Goal: Task Accomplishment & Management: Use online tool/utility

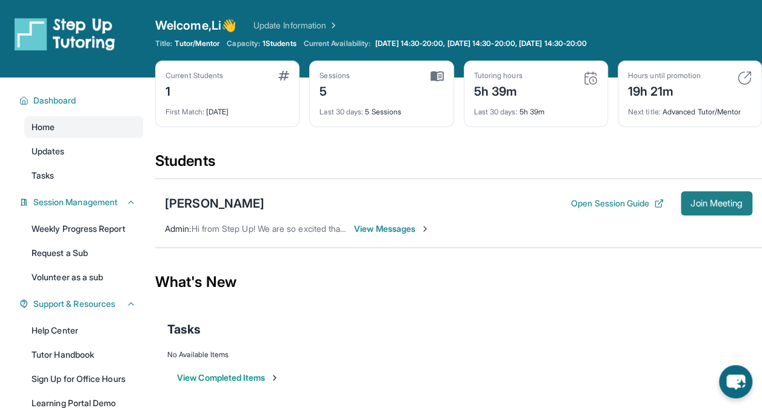
click at [696, 202] on span "Join Meeting" at bounding box center [716, 203] width 52 height 7
click at [693, 207] on span "Join Meeting" at bounding box center [716, 203] width 52 height 7
click at [702, 201] on span "Join Meeting" at bounding box center [716, 203] width 52 height 7
click at [710, 201] on span "Join Meeting" at bounding box center [716, 203] width 52 height 7
click at [693, 213] on button "Join Meeting" at bounding box center [717, 203] width 72 height 24
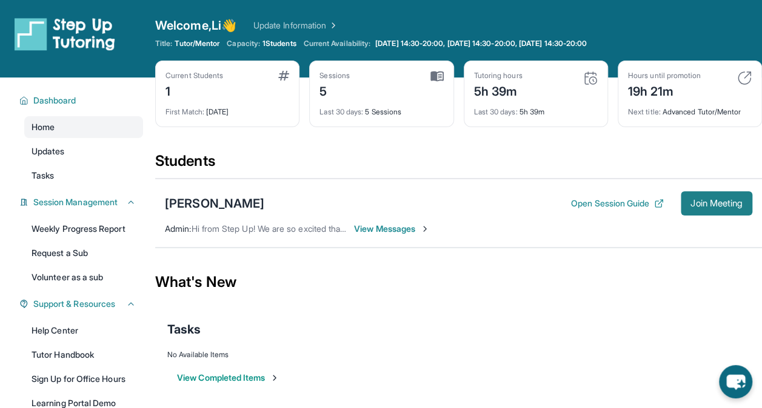
click at [702, 205] on span "Join Meeting" at bounding box center [716, 203] width 52 height 7
click at [718, 200] on span "Join Meeting" at bounding box center [716, 203] width 52 height 7
click at [728, 210] on button "Join Meeting" at bounding box center [717, 203] width 72 height 24
click at [717, 206] on span "Join Meeting" at bounding box center [716, 203] width 52 height 7
click at [686, 196] on button "Join Meeting" at bounding box center [717, 203] width 72 height 24
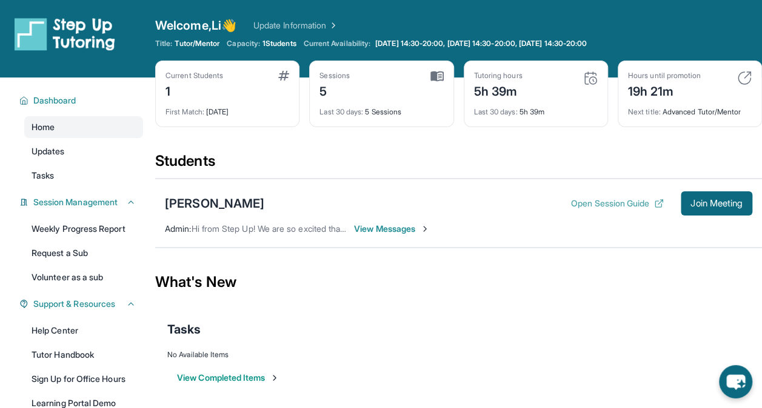
click at [571, 198] on button "Open Session Guide" at bounding box center [617, 204] width 93 height 12
